Goal: Find specific page/section: Find specific page/section

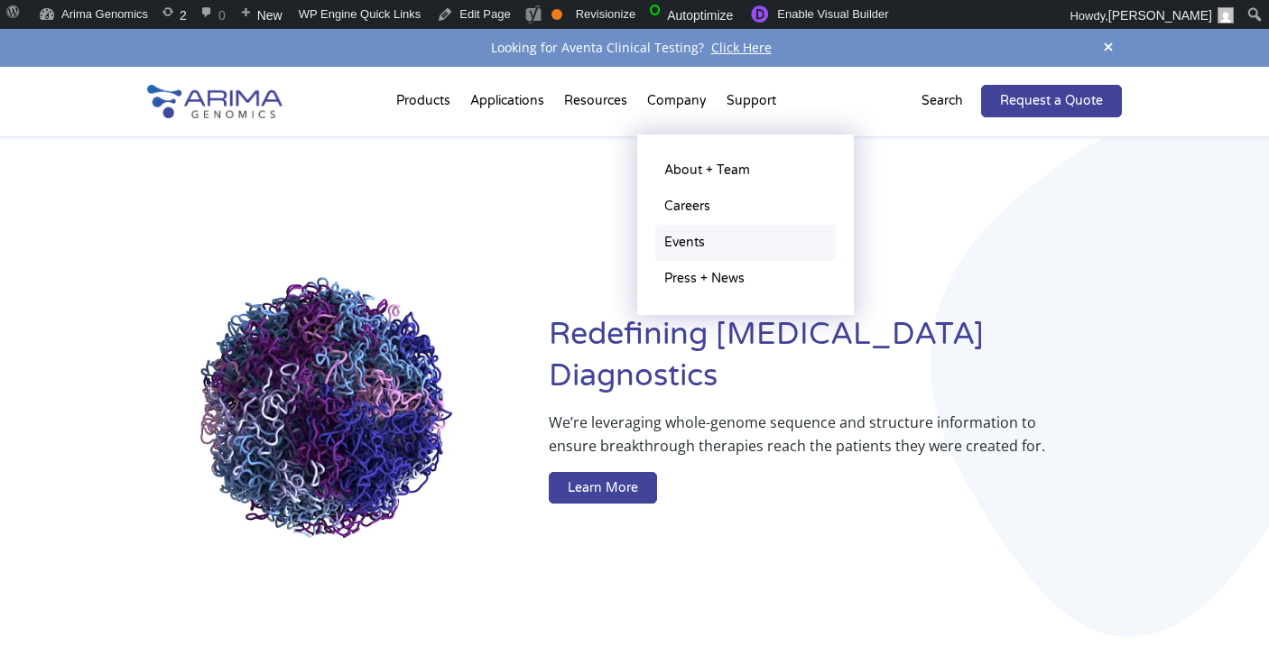
click at [688, 248] on link "Events" at bounding box center [745, 243] width 180 height 36
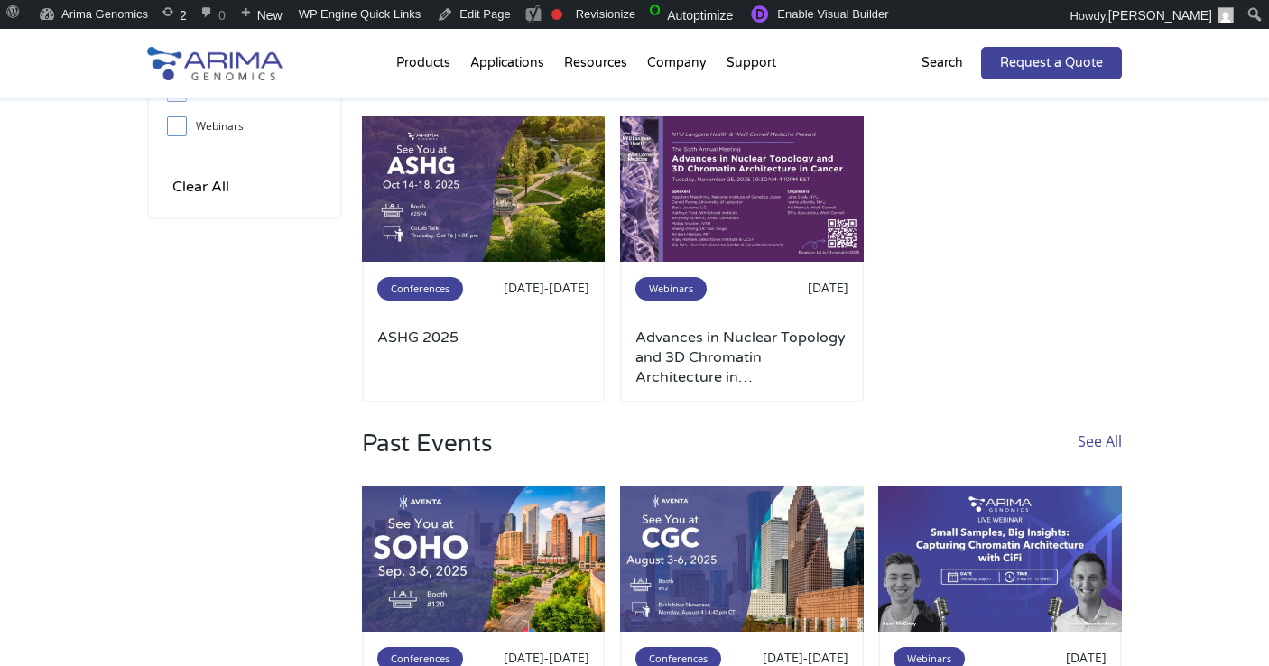
scroll to position [264, 0]
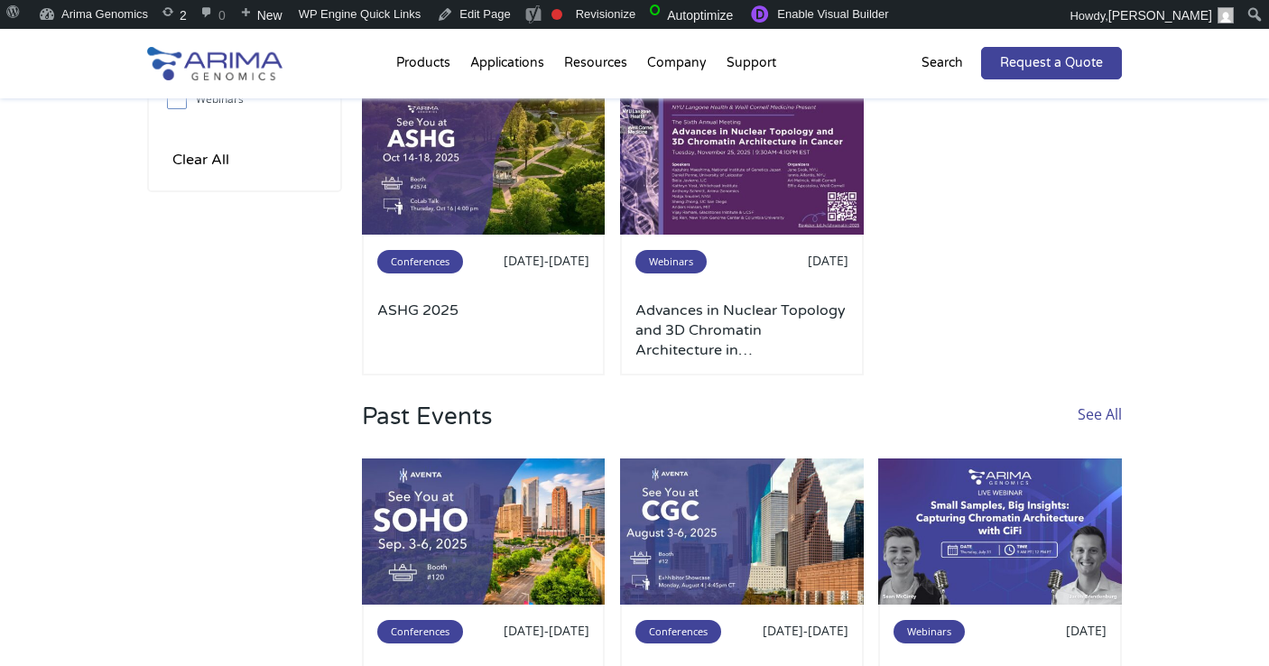
click at [1090, 408] on link "See All" at bounding box center [1100, 430] width 44 height 56
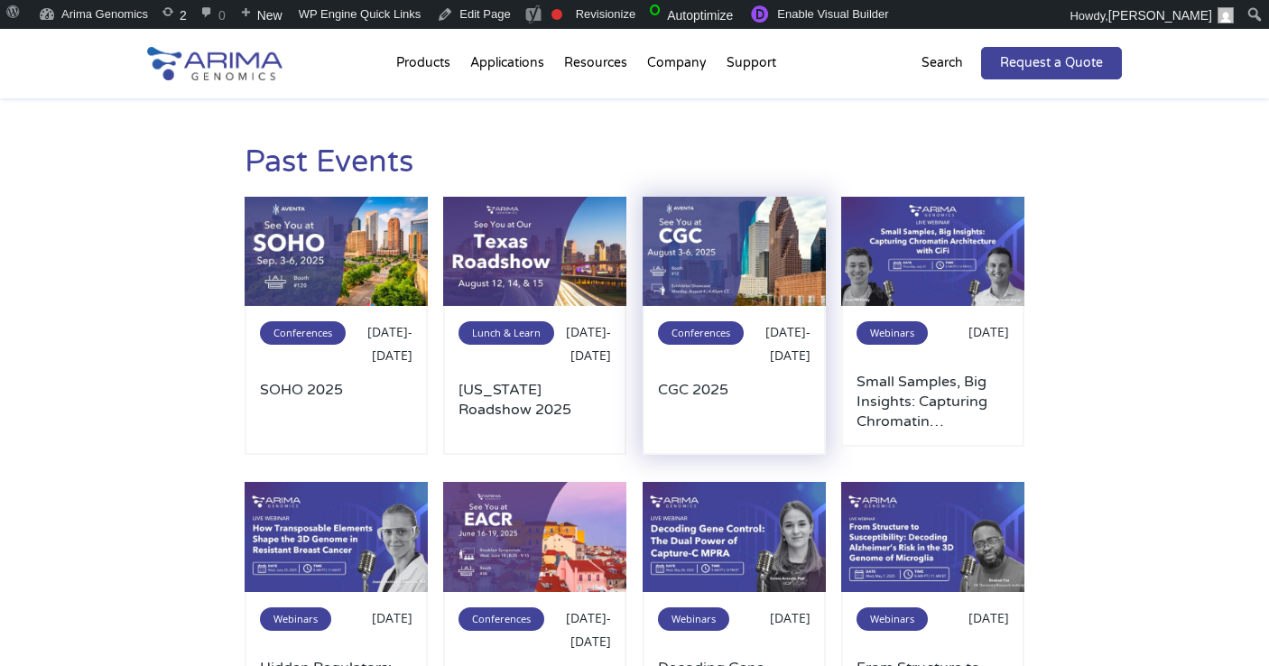
scroll to position [60, 0]
